Goal: Transaction & Acquisition: Purchase product/service

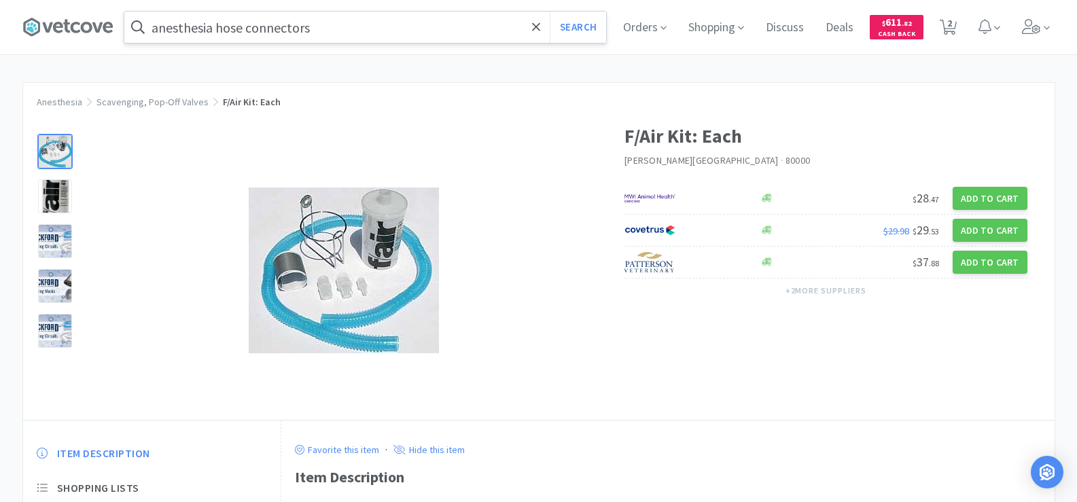
click at [357, 24] on input "anesthesia hose connectors" at bounding box center [365, 27] width 482 height 31
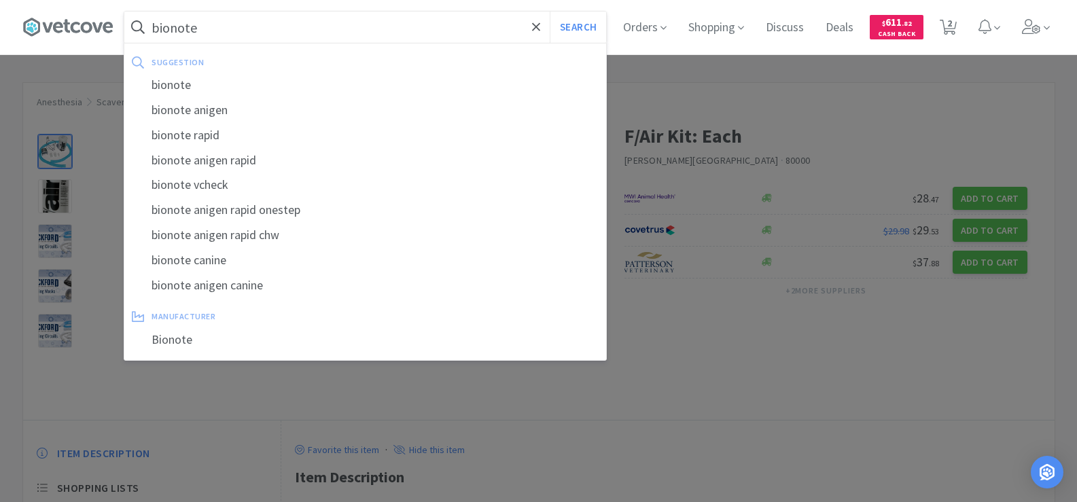
type input "bionote"
click at [550, 12] on button "Search" at bounding box center [578, 27] width 56 height 31
select select "1"
select select "2"
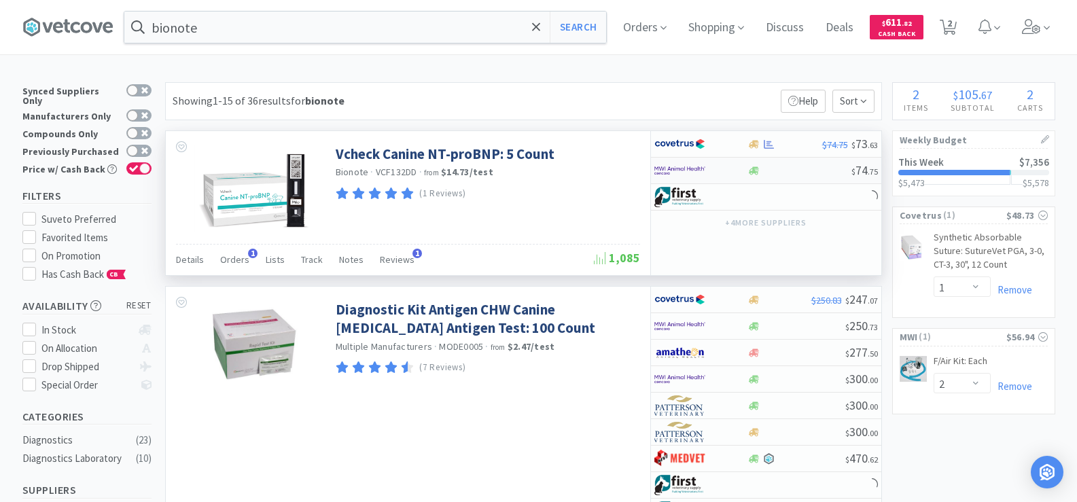
click at [746, 169] on div at bounding box center [700, 170] width 93 height 23
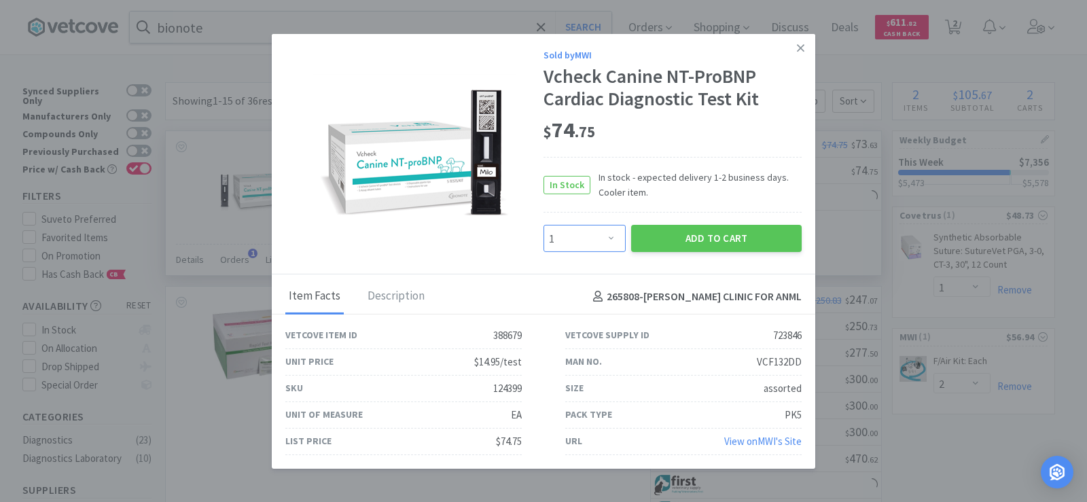
click at [591, 247] on select "Enter Quantity 1 2 3 4 5 6 7 8 9 10 11 12 13 14 15 16 17 18 19 20 Enter Quantity" at bounding box center [585, 238] width 82 height 27
select select "2"
click at [544, 225] on select "Enter Quantity 1 2 3 4 5 6 7 8 9 10 11 12 13 14 15 16 17 18 19 20 Enter Quantity" at bounding box center [585, 238] width 82 height 27
click at [730, 244] on button "Add to Cart" at bounding box center [716, 238] width 171 height 27
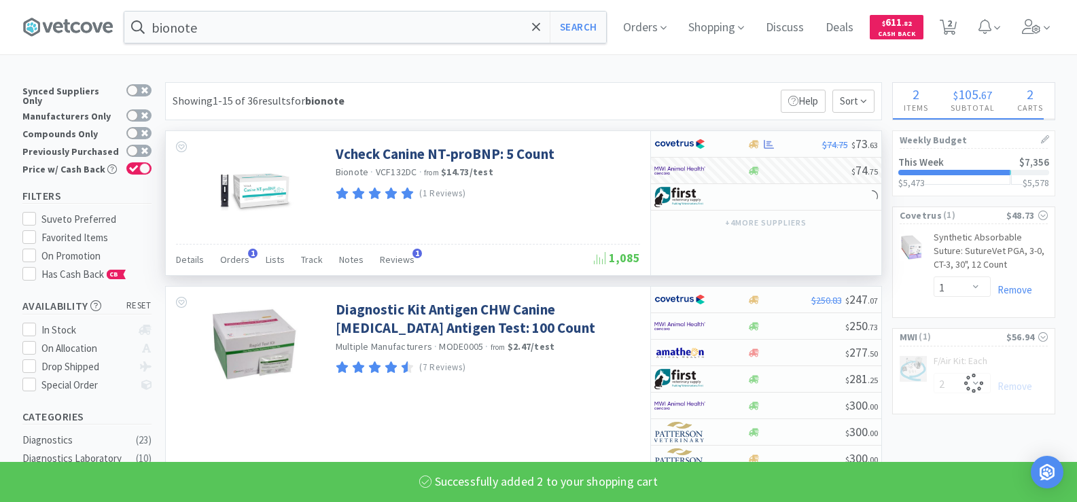
select select "2"
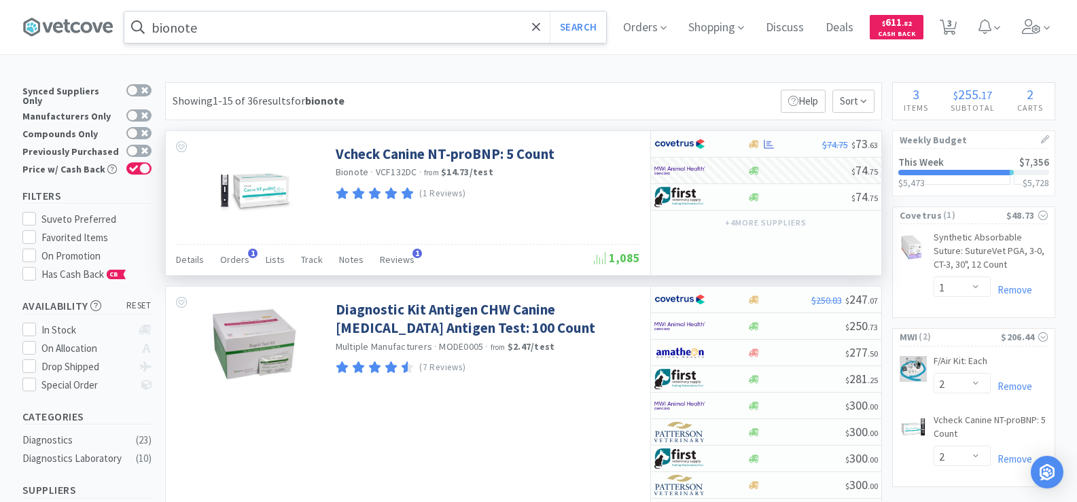
click at [235, 34] on input "bionote" at bounding box center [365, 27] width 482 height 31
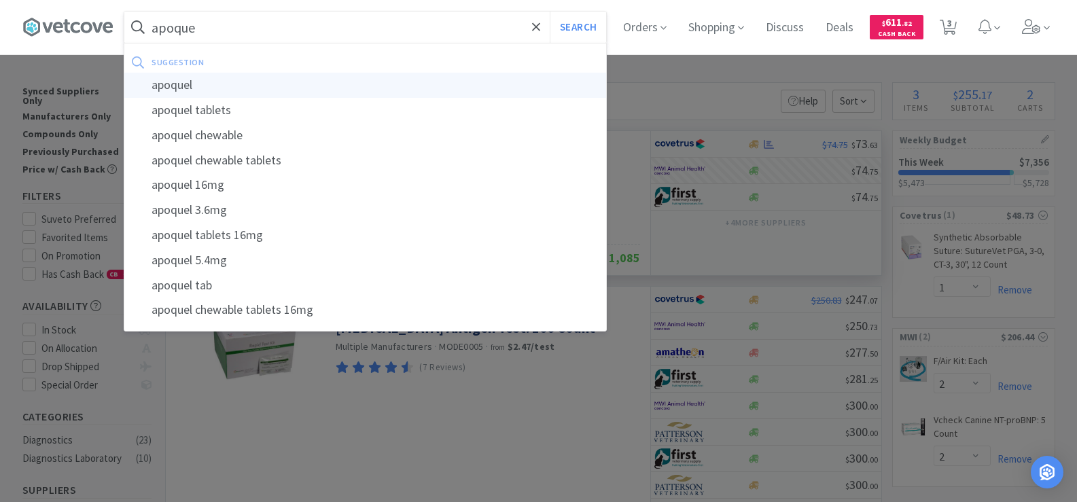
click at [232, 84] on div "apoquel" at bounding box center [365, 85] width 482 height 25
type input "apoquel"
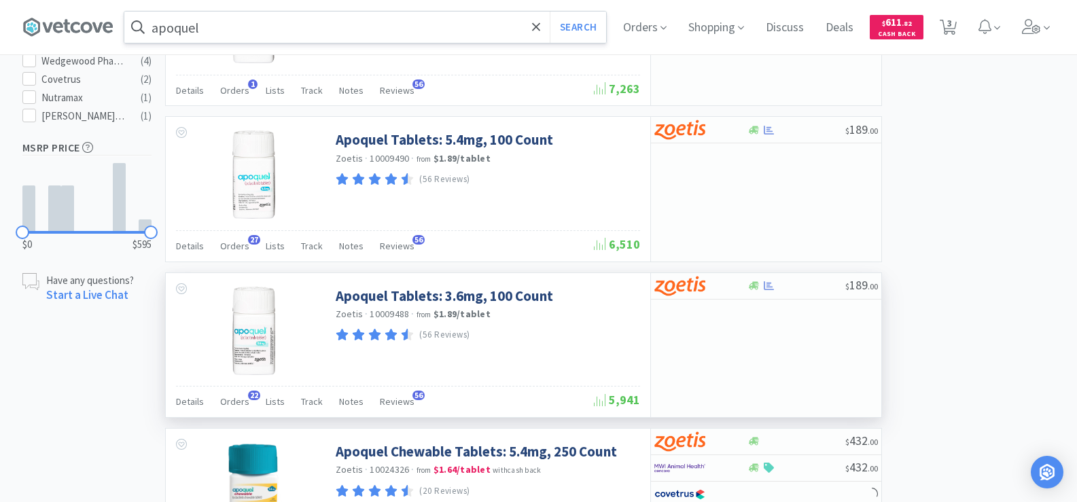
scroll to position [748, 0]
click at [769, 285] on icon at bounding box center [769, 285] width 10 height 9
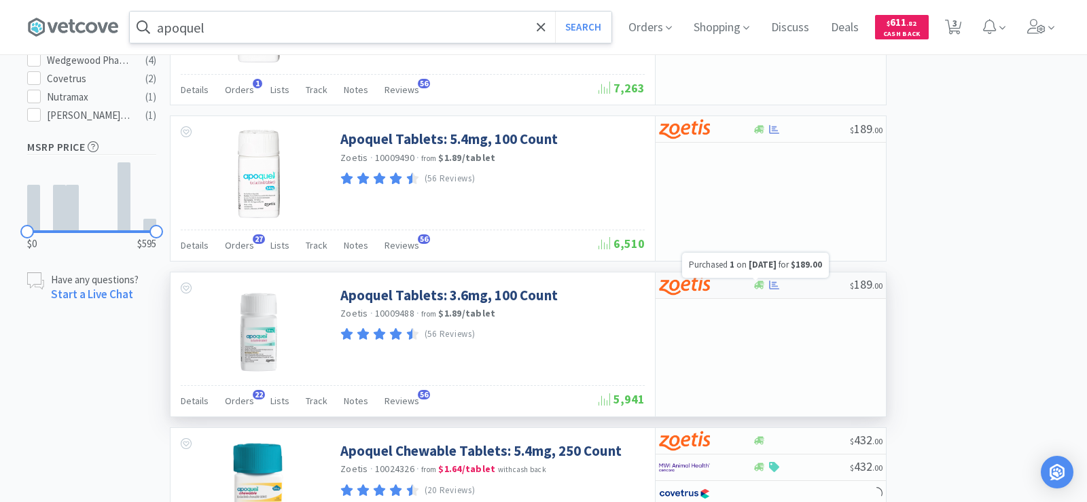
select select "1"
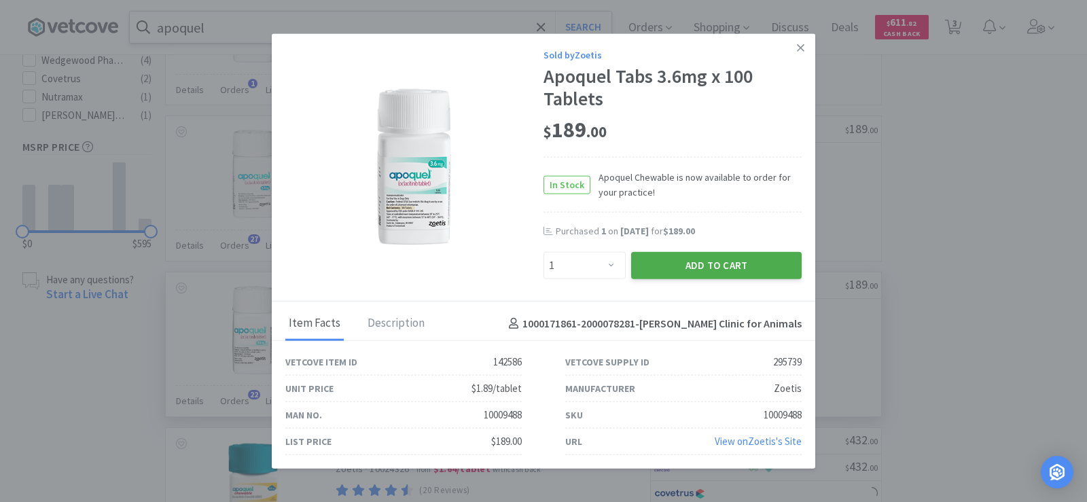
click at [725, 271] on button "Add to Cart" at bounding box center [716, 265] width 171 height 27
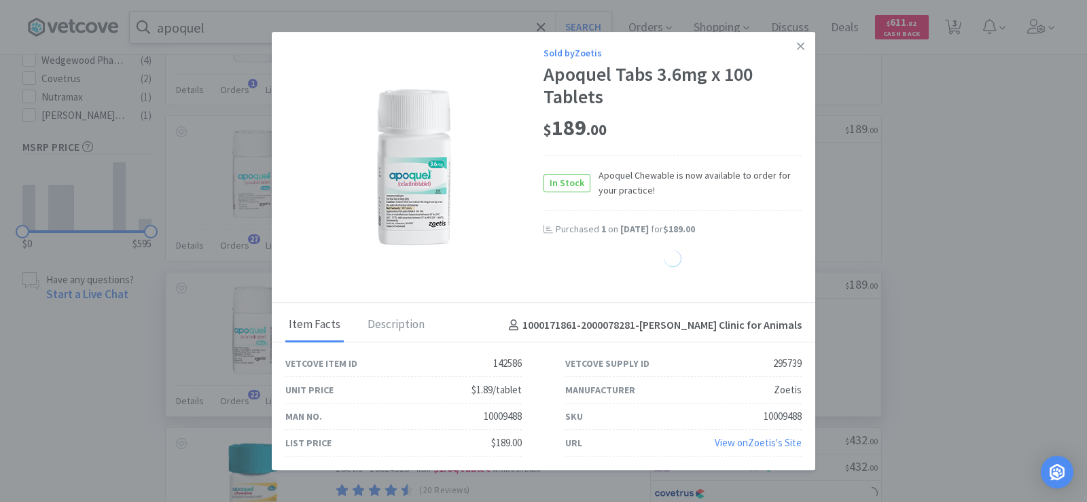
select select "1"
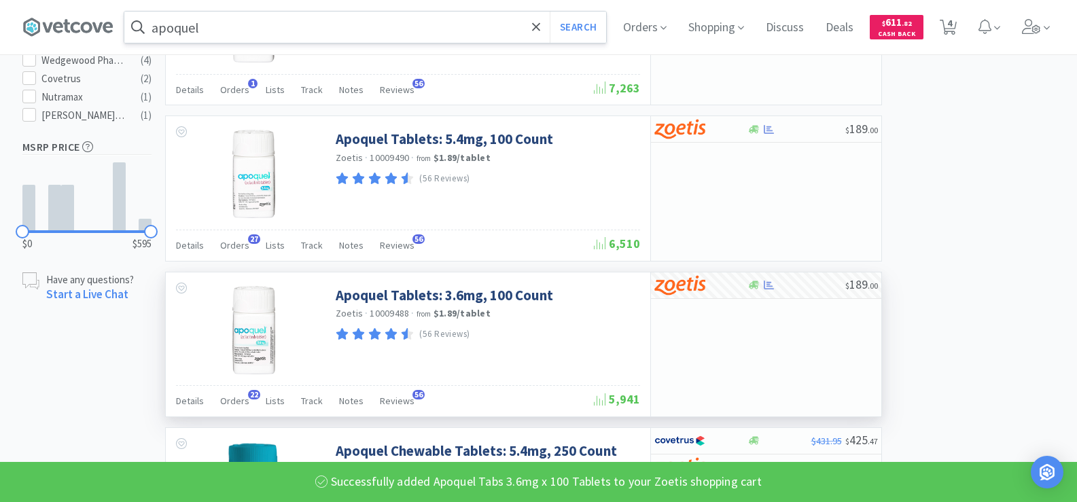
click at [227, 28] on input "apoquel" at bounding box center [365, 27] width 482 height 31
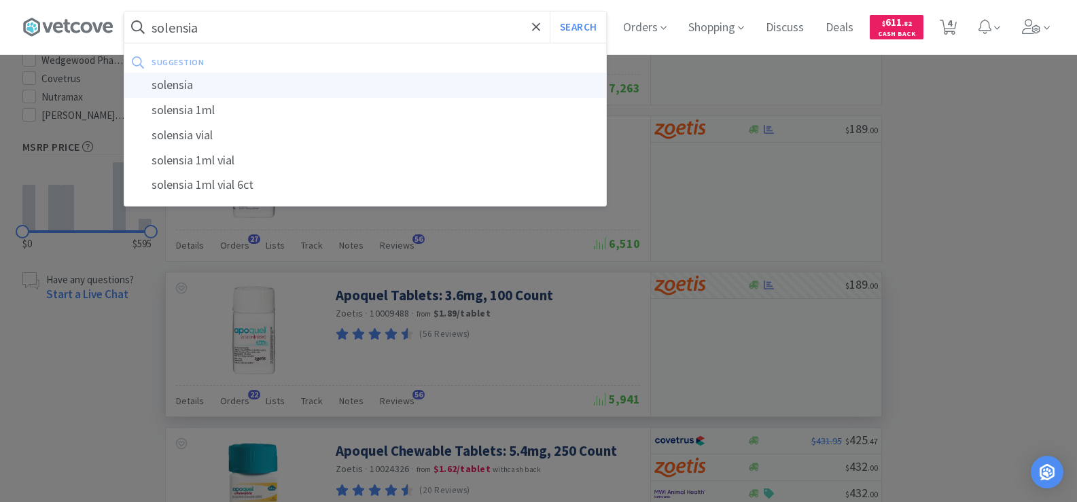
type input "solensia"
click at [203, 80] on div "solensia" at bounding box center [365, 85] width 482 height 25
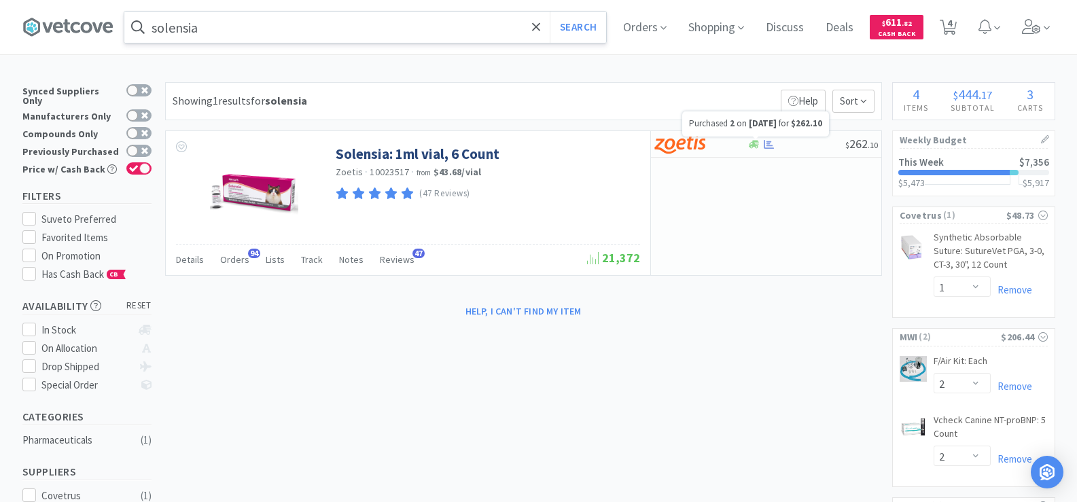
click at [778, 133] on div "Purchased 2 on [DATE] for $262.10" at bounding box center [755, 123] width 147 height 25
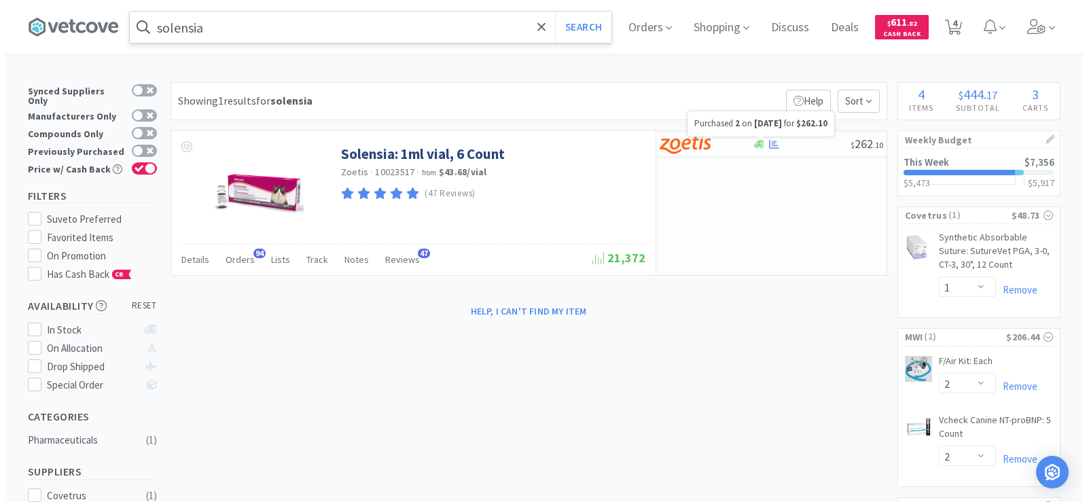
select select "1"
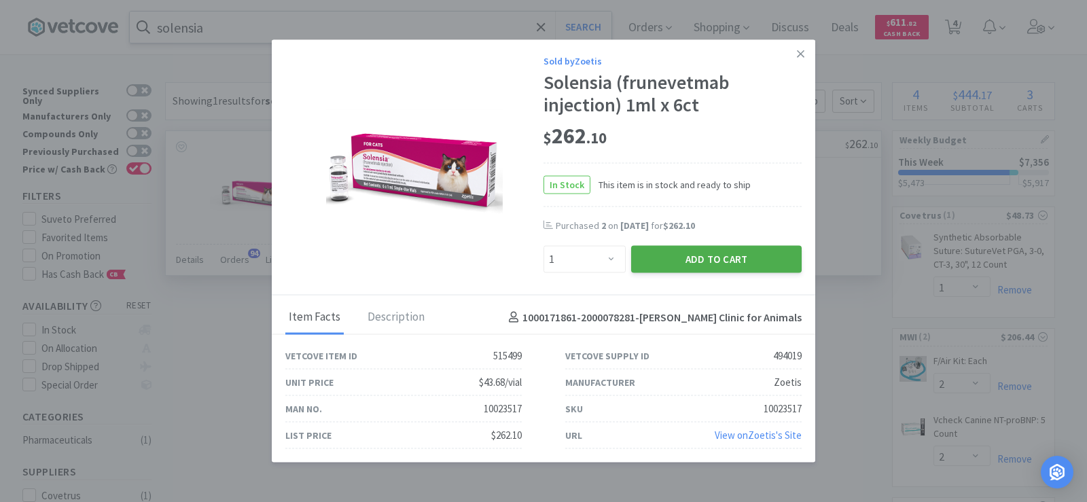
click at [744, 261] on button "Add to Cart" at bounding box center [716, 259] width 171 height 27
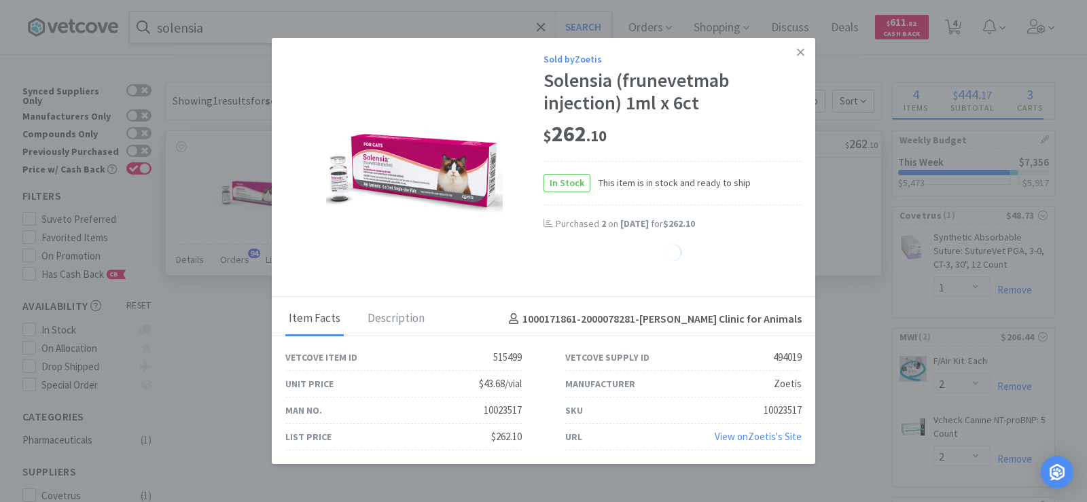
select select "1"
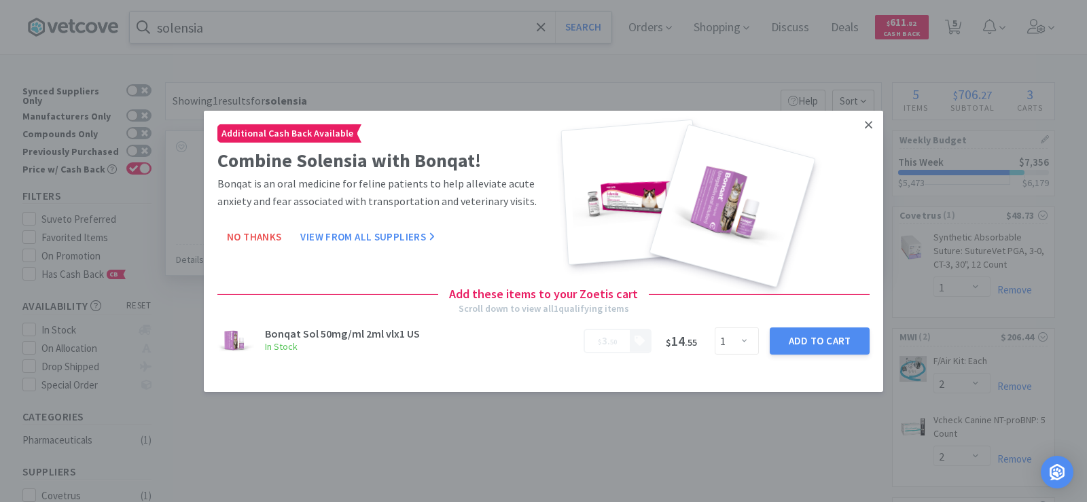
click at [869, 128] on icon at bounding box center [868, 124] width 7 height 12
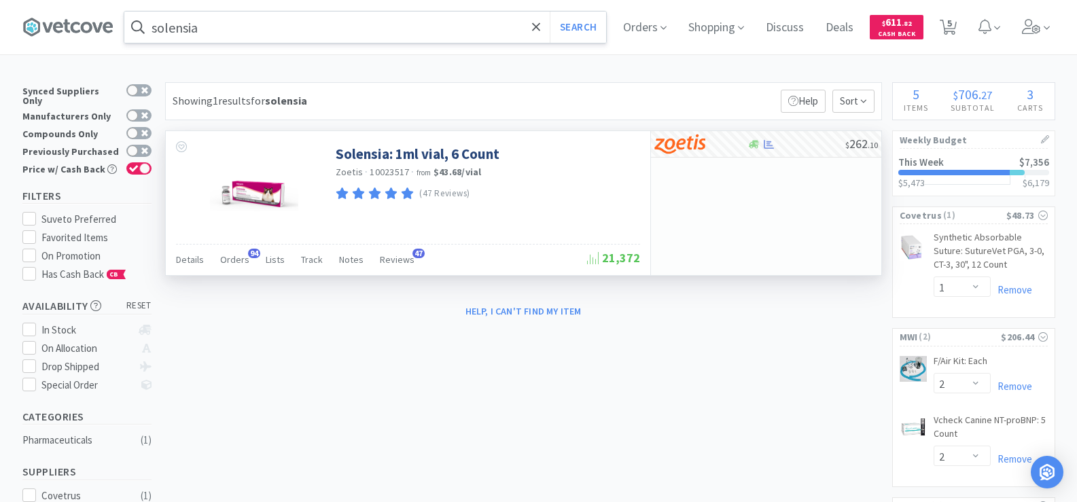
click at [277, 34] on input "solensia" at bounding box center [365, 27] width 482 height 31
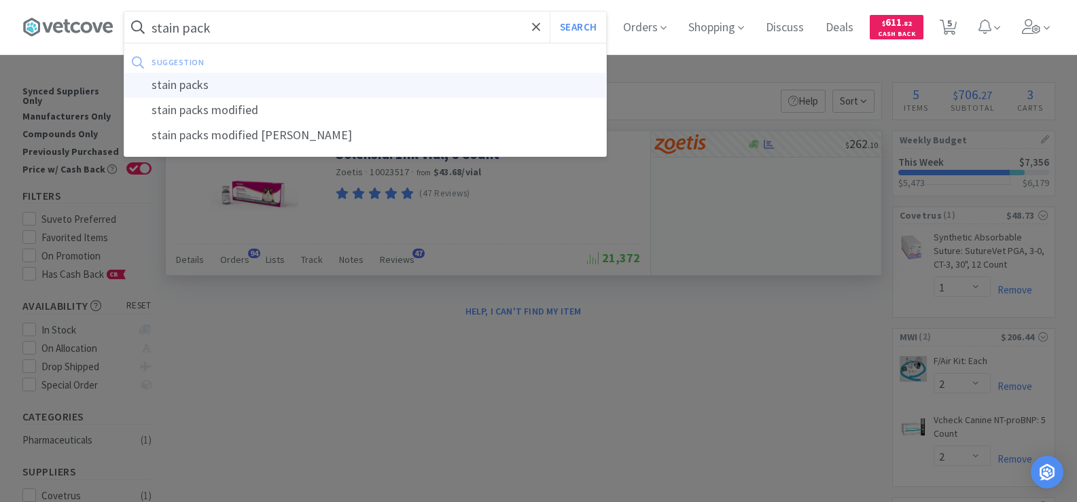
click at [243, 85] on div "stain packs" at bounding box center [365, 85] width 482 height 25
type input "stain packs"
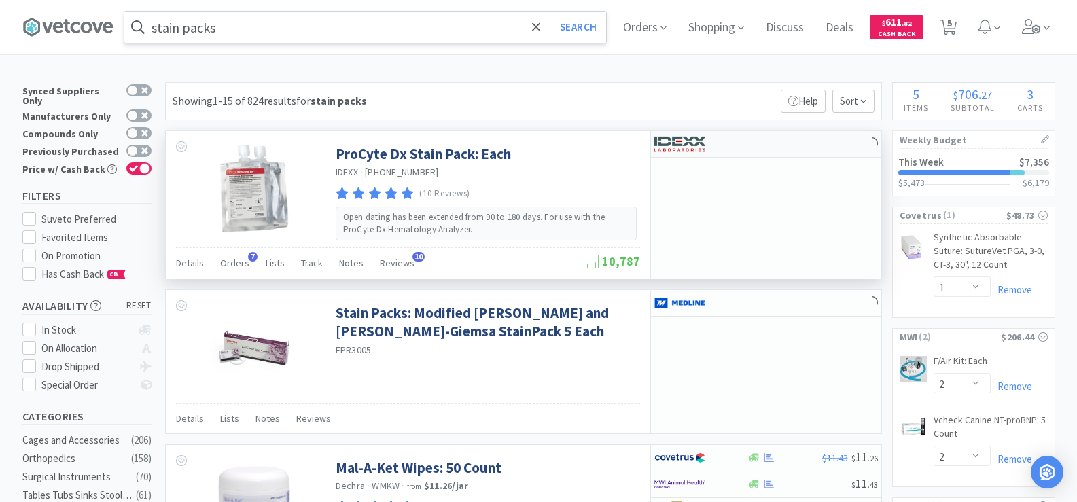
click at [699, 144] on img at bounding box center [679, 144] width 51 height 20
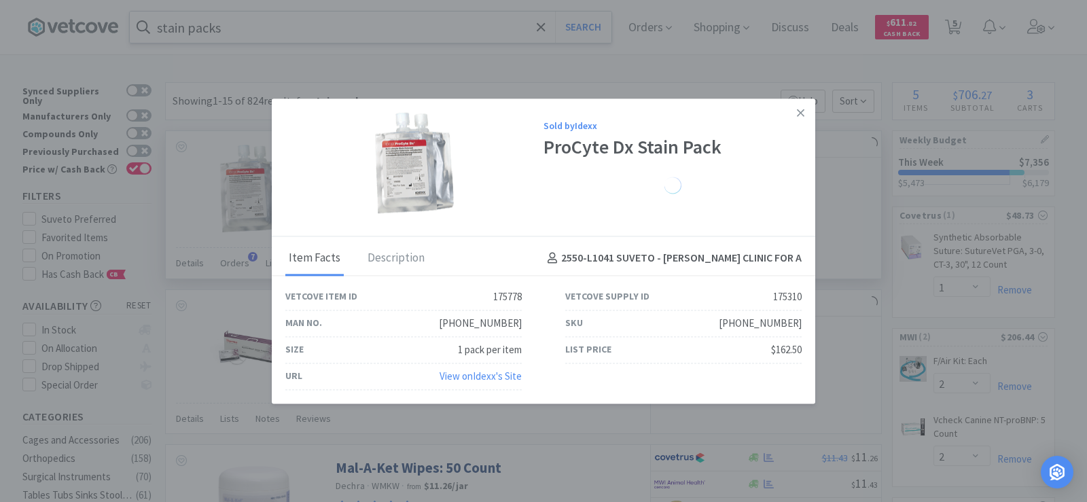
select select "1"
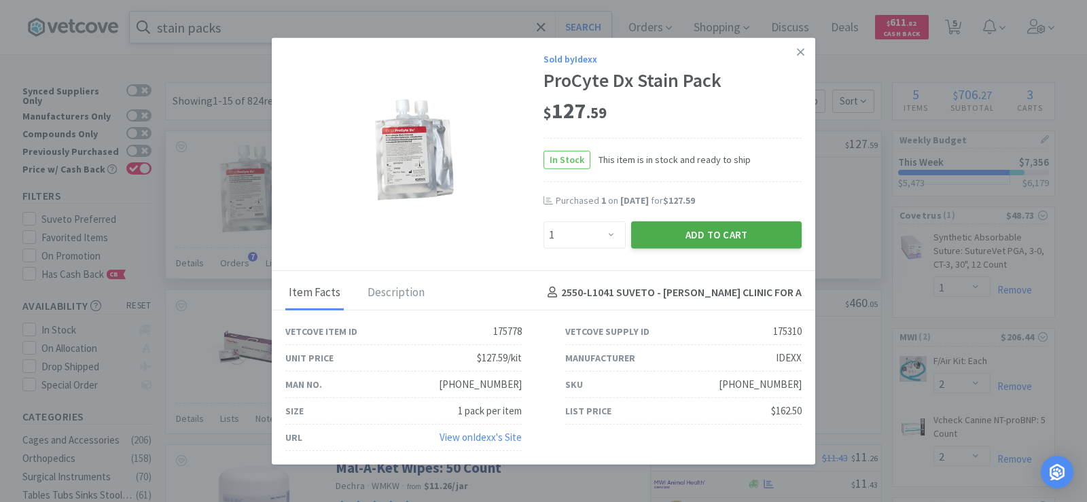
click at [737, 236] on button "Add to Cart" at bounding box center [716, 234] width 171 height 27
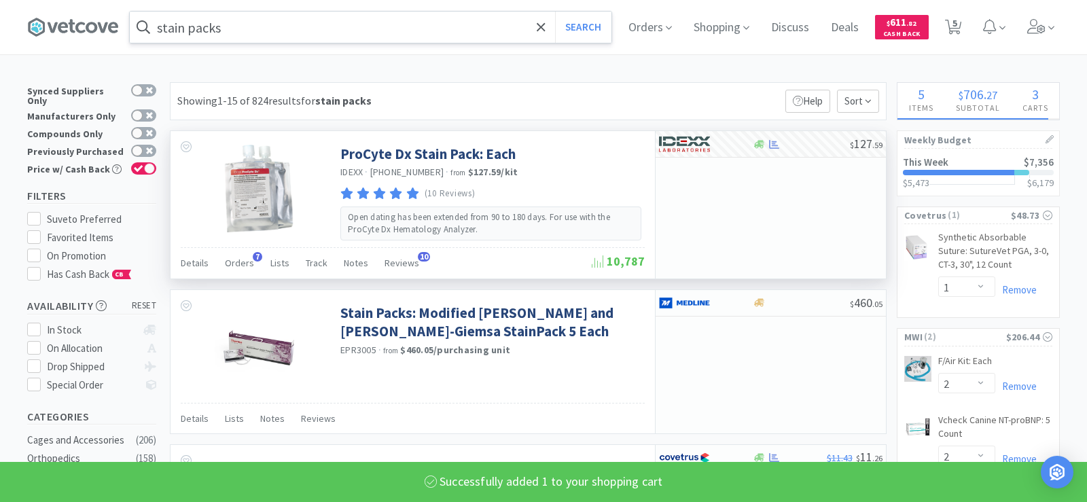
select select "1"
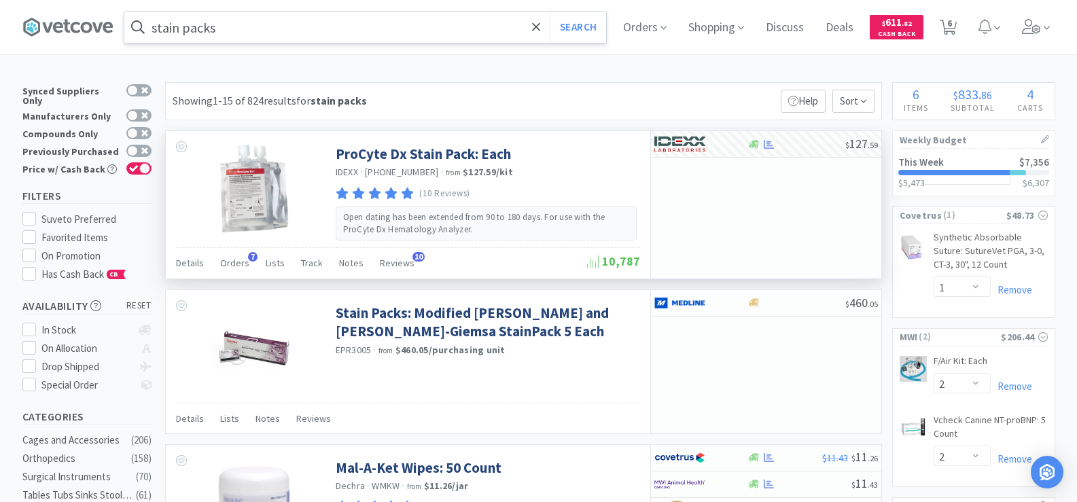
click at [251, 39] on input "stain packs" at bounding box center [365, 27] width 482 height 31
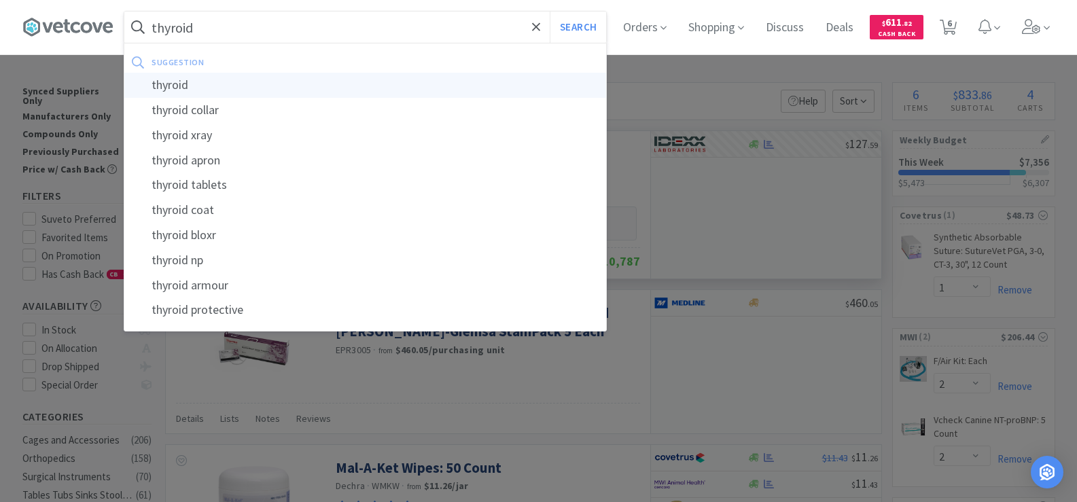
click at [265, 80] on div "thyroid" at bounding box center [365, 85] width 482 height 25
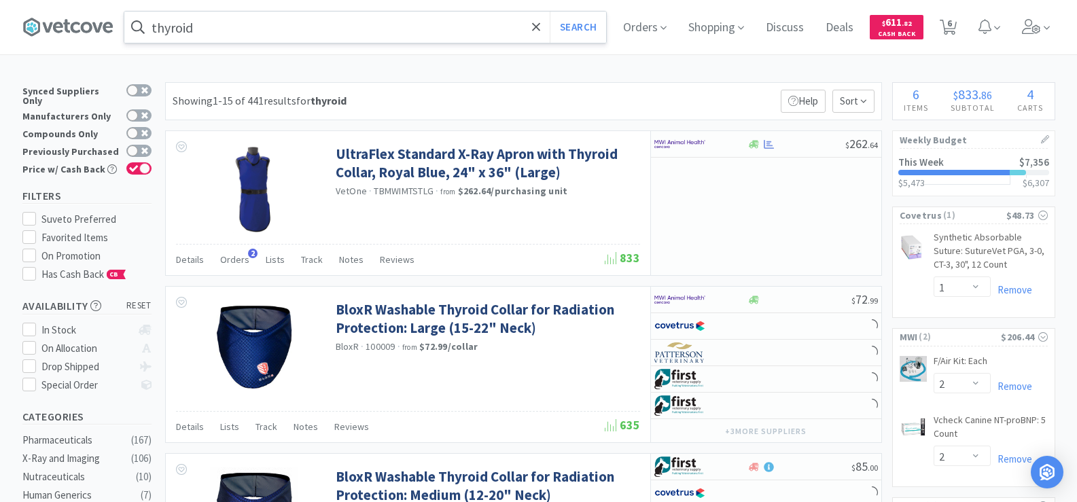
click at [227, 27] on input "thyroid" at bounding box center [365, 27] width 482 height 31
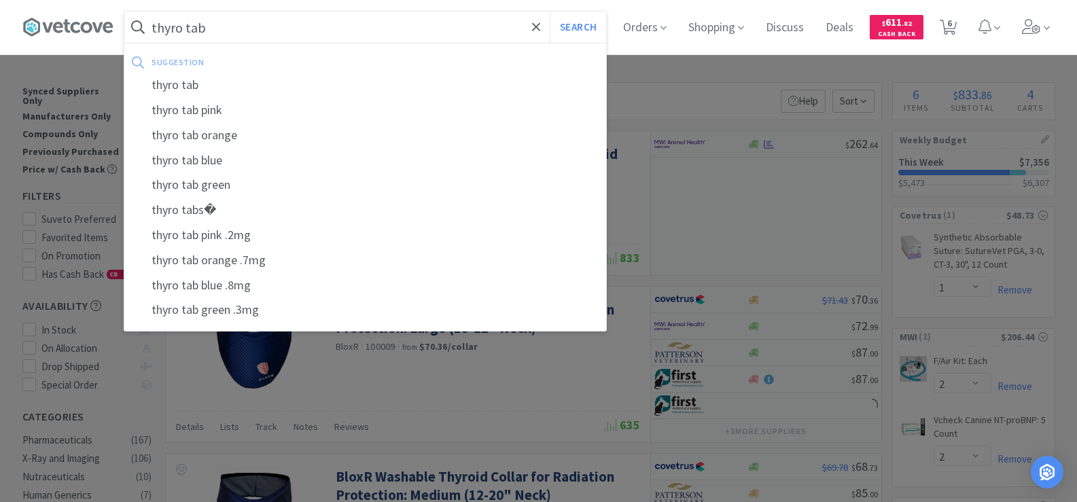
type input "thyro tab"
click at [550, 12] on button "Search" at bounding box center [578, 27] width 56 height 31
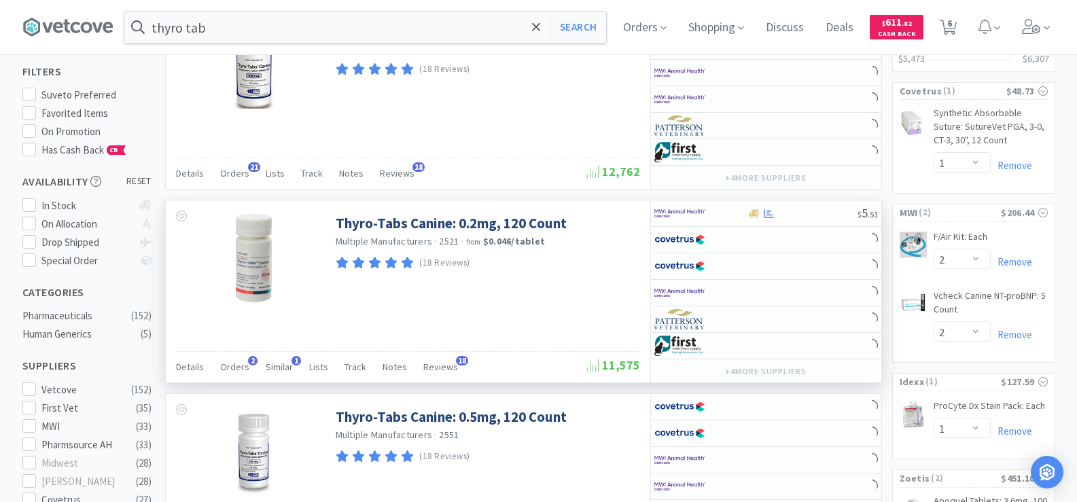
scroll to position [136, 0]
